Goal: Task Accomplishment & Management: Manage account settings

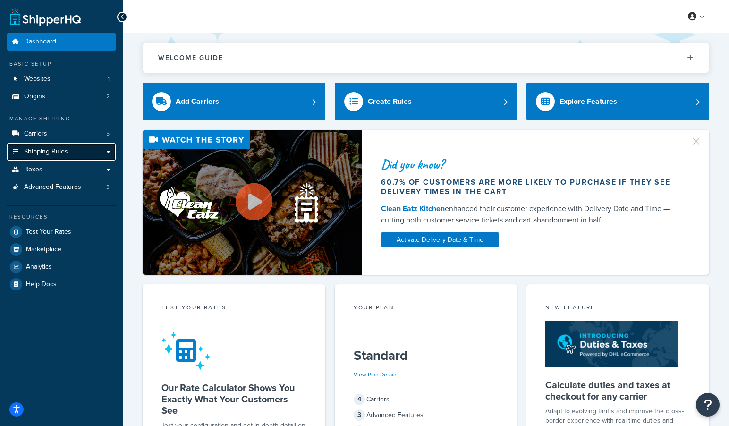
click at [43, 150] on span "Shipping Rules" at bounding box center [46, 152] width 44 height 8
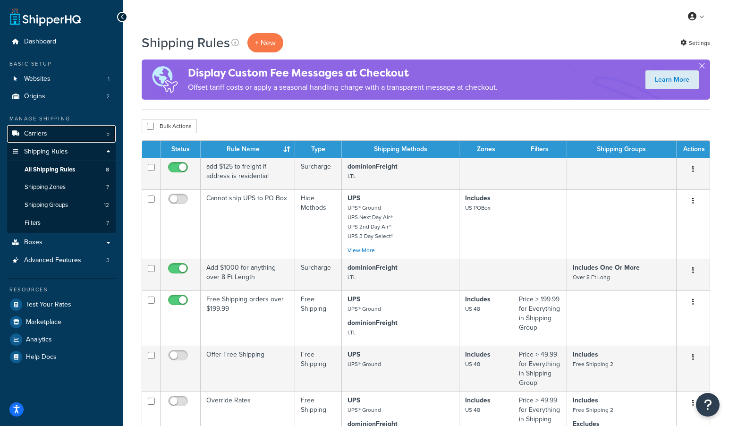
click at [34, 130] on span "Carriers" at bounding box center [35, 134] width 23 height 8
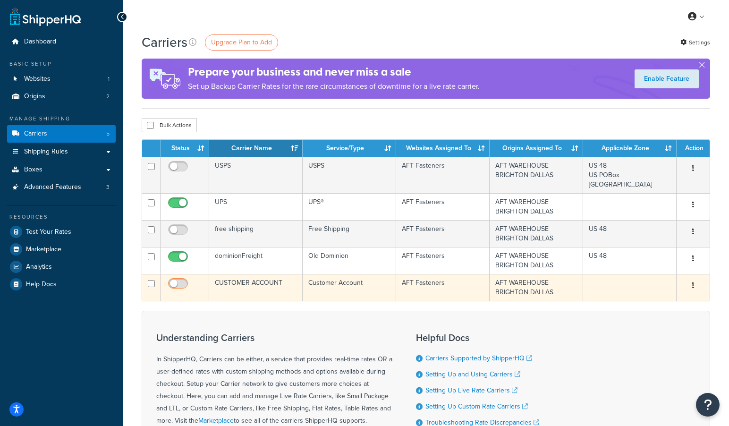
click at [174, 283] on input "checkbox" at bounding box center [179, 286] width 26 height 12
checkbox input "true"
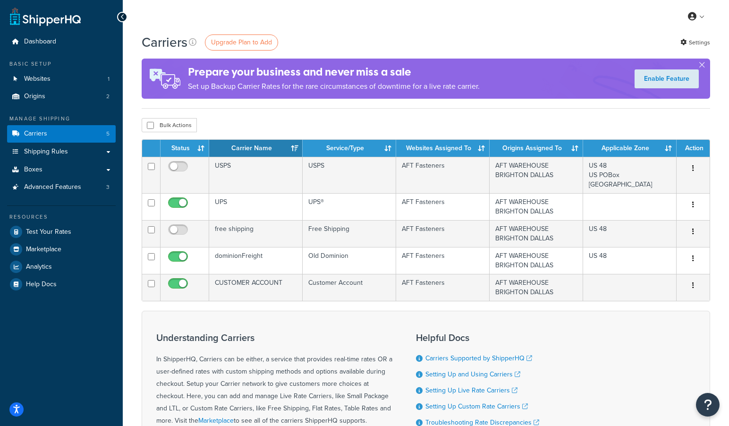
click at [125, 18] on div at bounding box center [122, 17] width 10 height 10
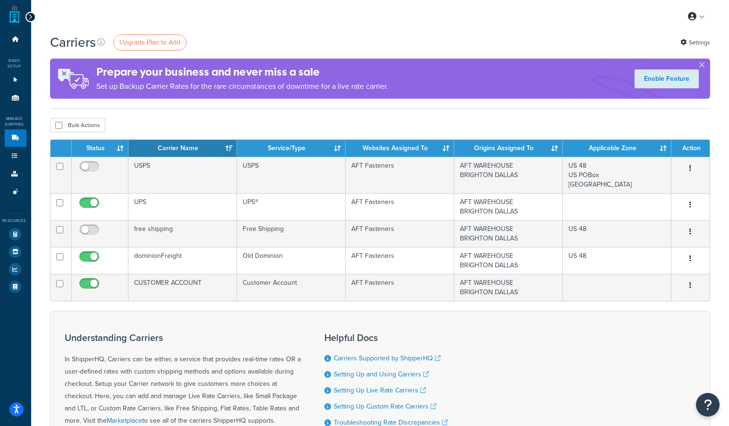
click at [33, 17] on div at bounding box center [31, 17] width 10 height 10
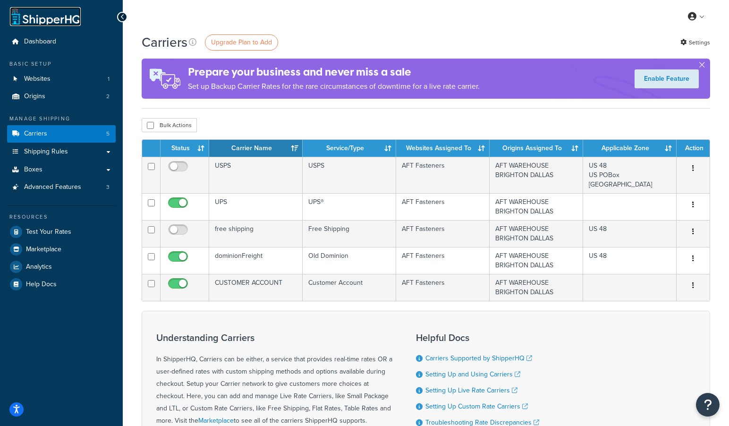
click at [22, 17] on link at bounding box center [45, 16] width 71 height 19
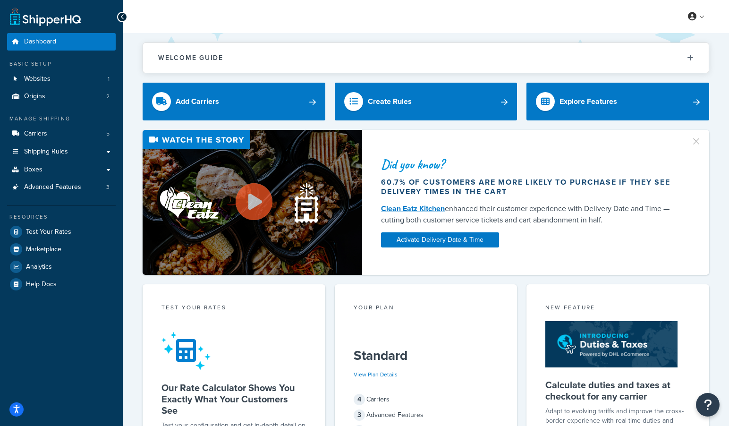
click at [124, 17] on icon at bounding box center [122, 17] width 4 height 7
